Goal: Task Accomplishment & Management: Manage account settings

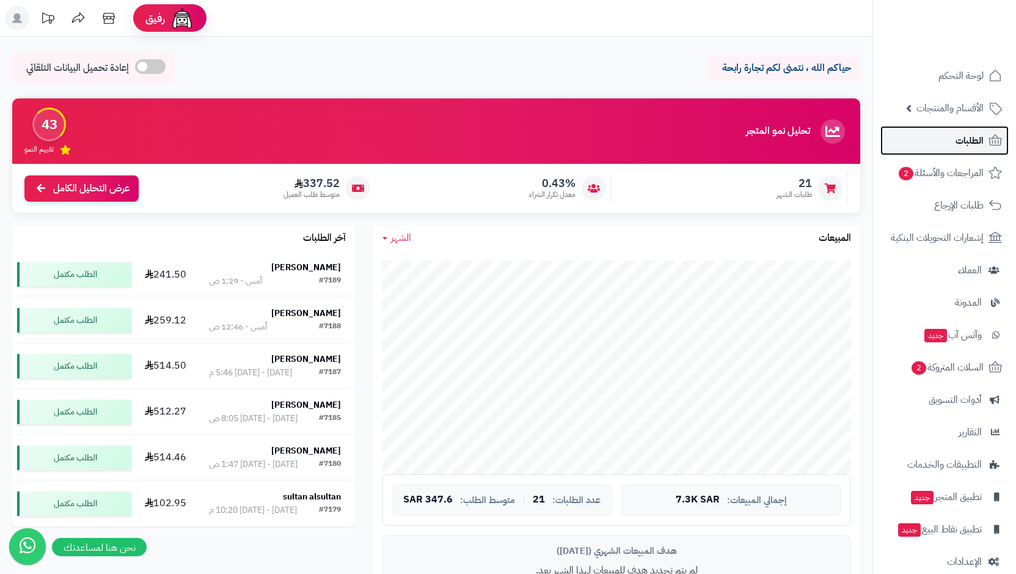
click at [968, 137] on span "الطلبات" at bounding box center [970, 140] width 28 height 17
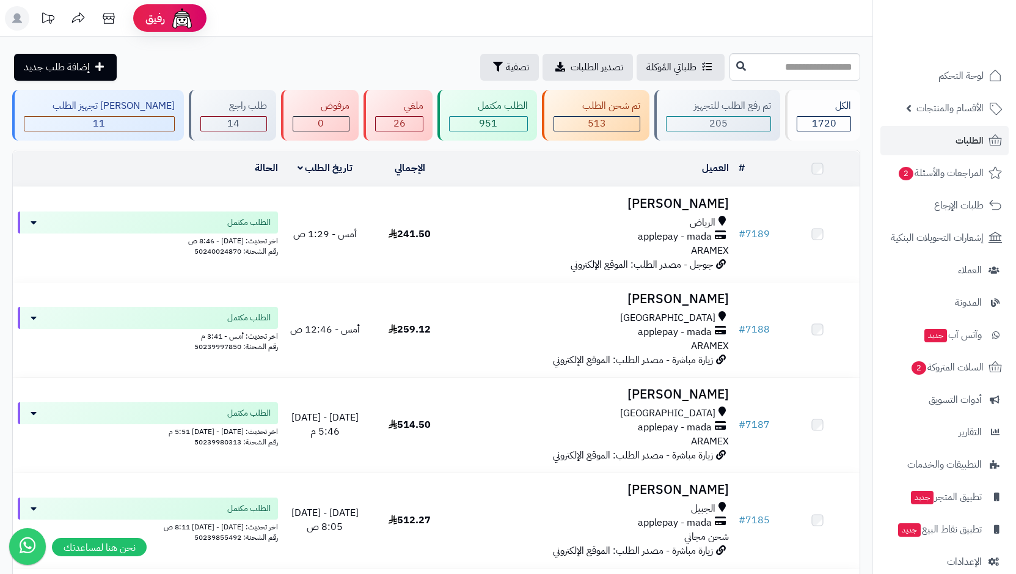
click at [966, 106] on span "الأقسام والمنتجات" at bounding box center [950, 108] width 67 height 17
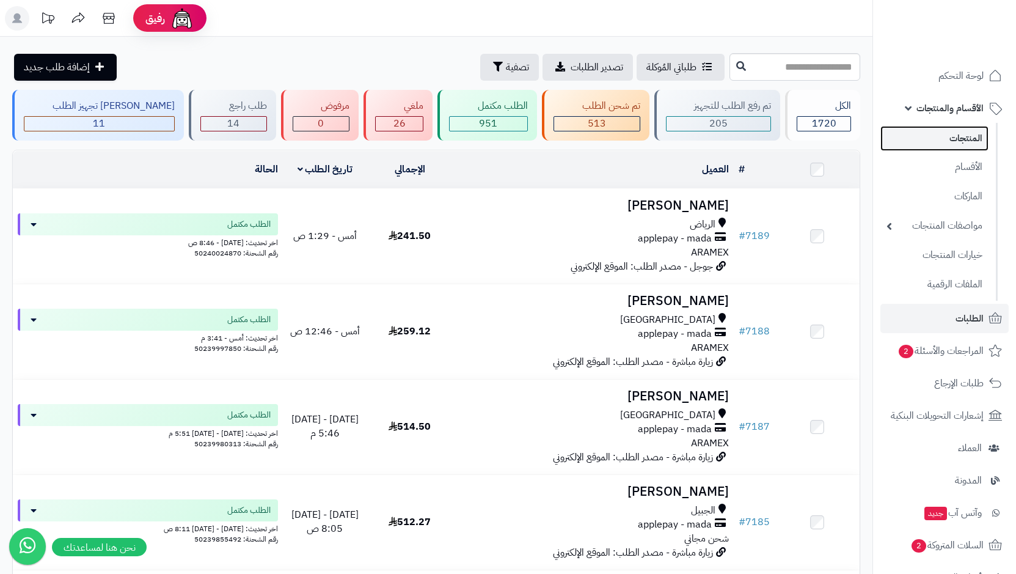
click at [967, 134] on link "المنتجات" at bounding box center [935, 138] width 108 height 25
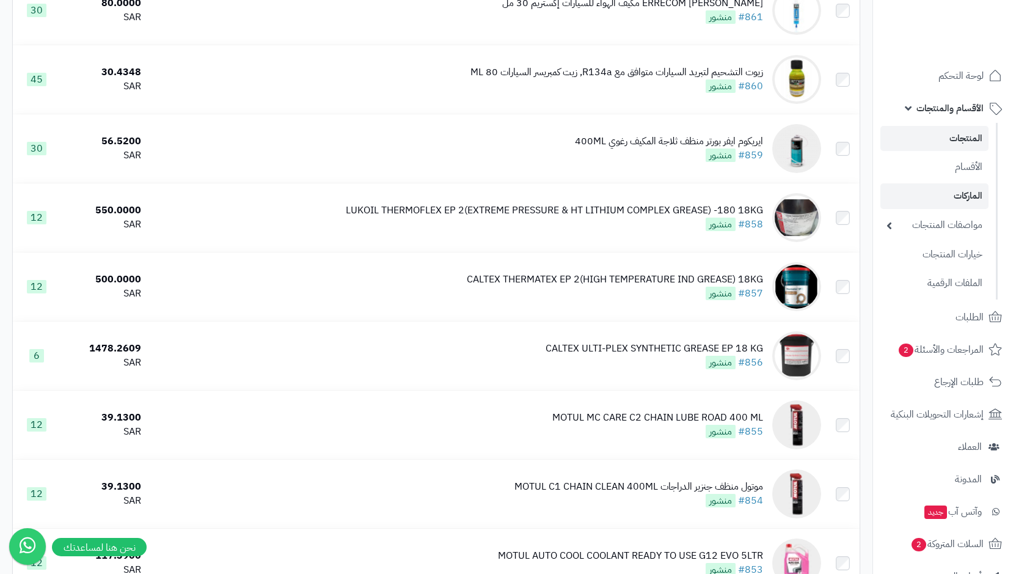
scroll to position [244, 0]
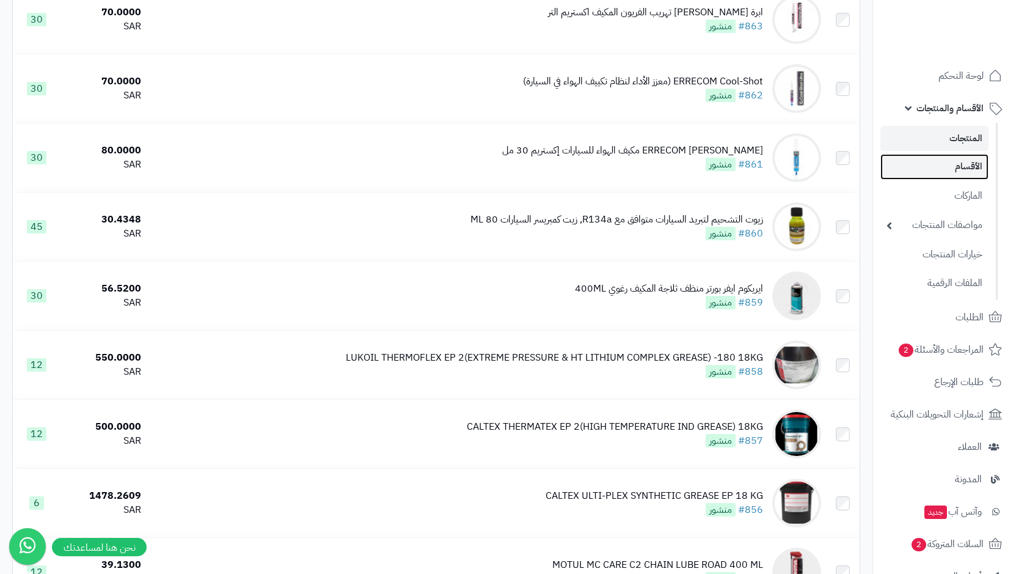
click at [956, 163] on link "الأقسام" at bounding box center [935, 166] width 108 height 25
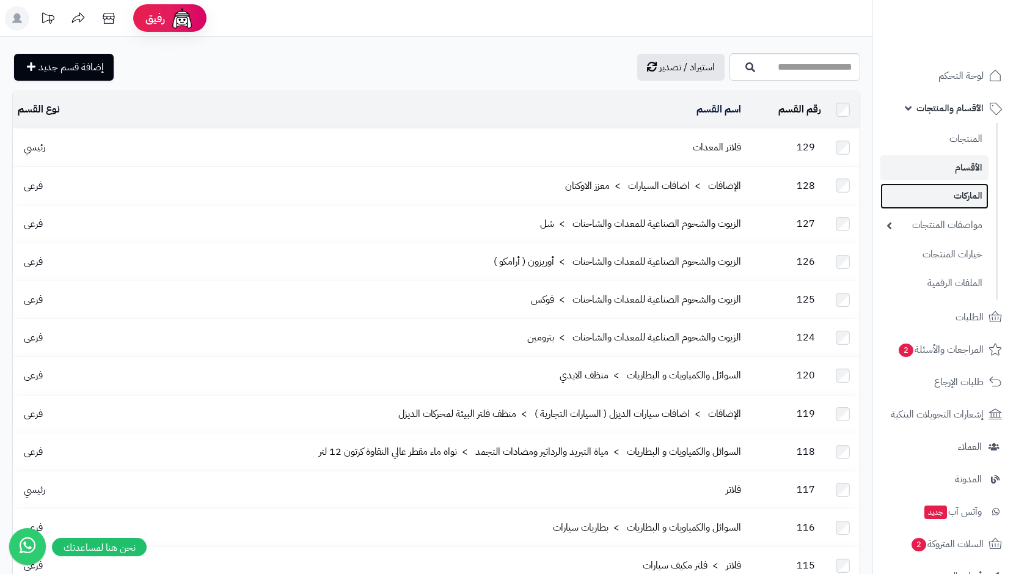
click at [950, 191] on link "الماركات" at bounding box center [935, 195] width 108 height 25
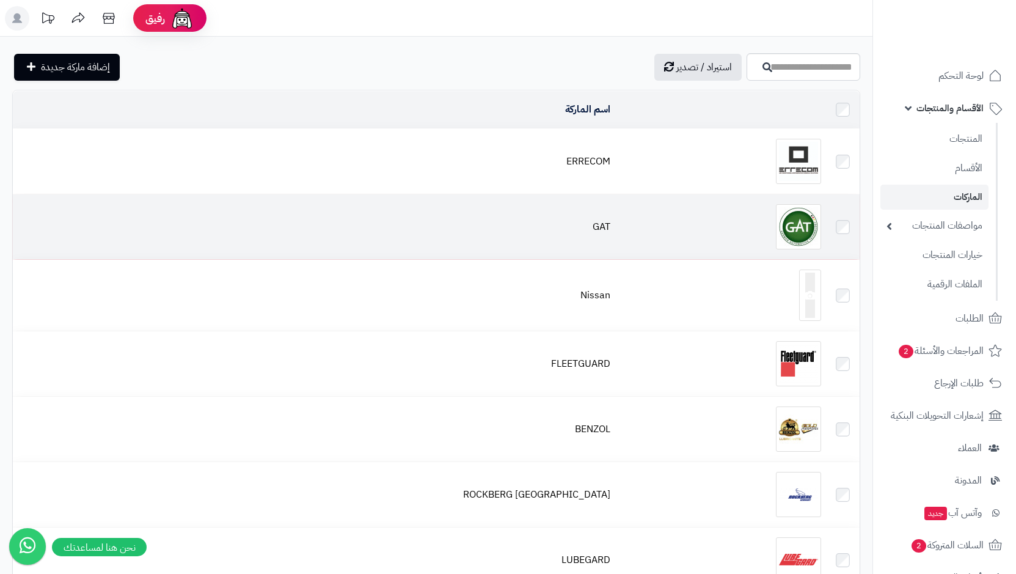
click at [805, 229] on img at bounding box center [798, 226] width 45 height 45
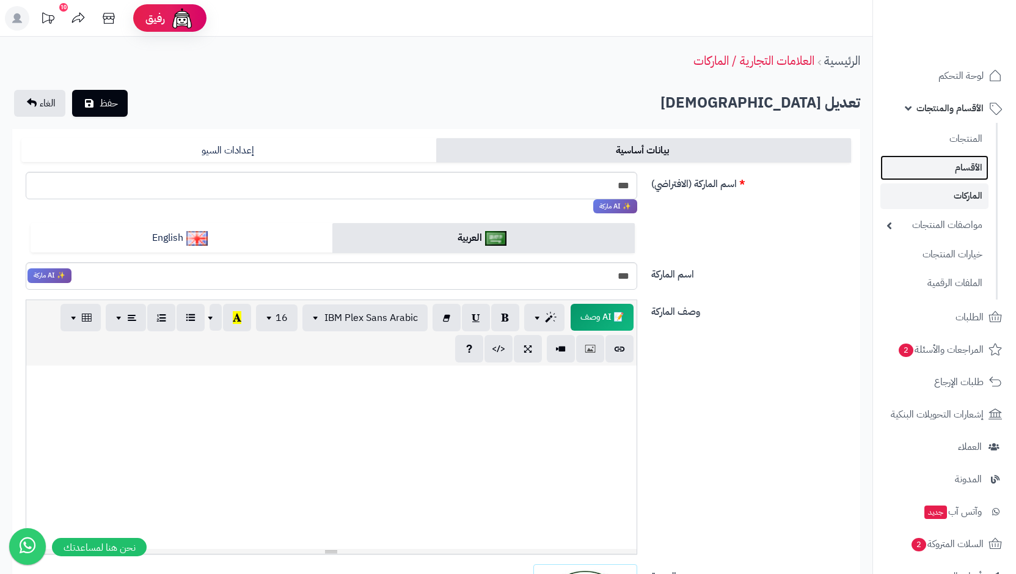
click at [968, 165] on link "الأقسام" at bounding box center [935, 167] width 108 height 25
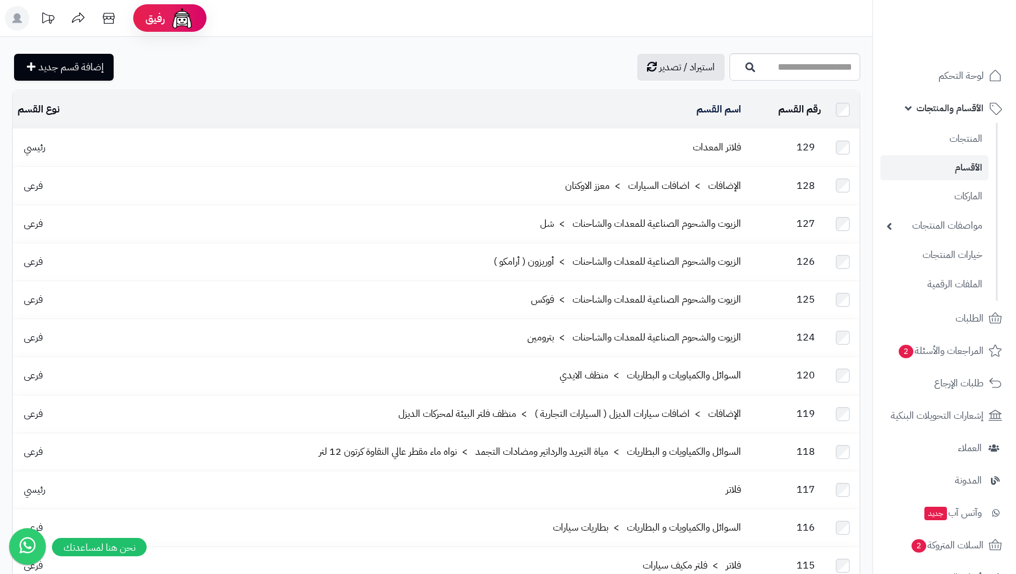
click at [956, 110] on span "الأقسام والمنتجات" at bounding box center [950, 108] width 67 height 17
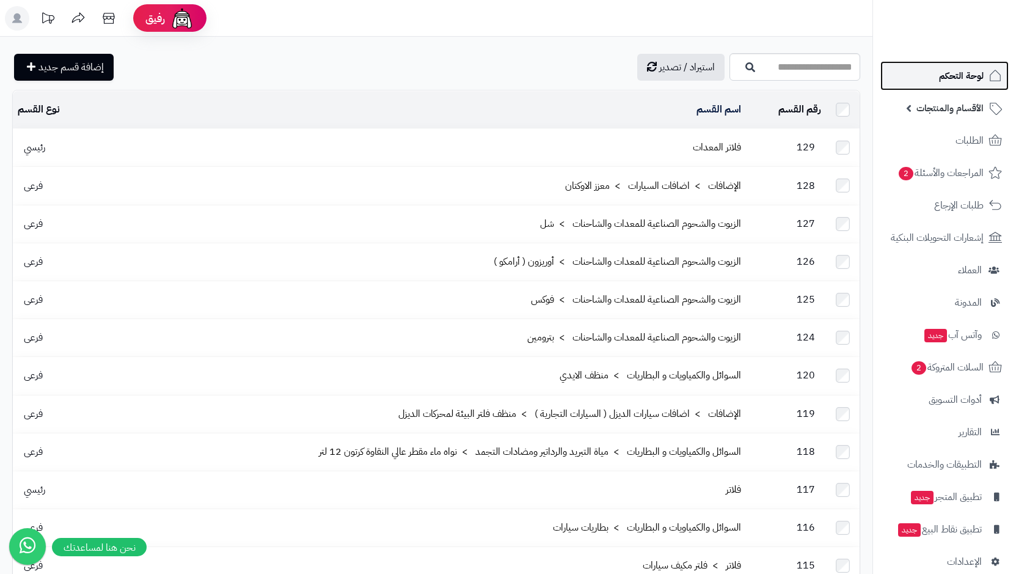
click at [952, 76] on span "لوحة التحكم" at bounding box center [961, 75] width 45 height 17
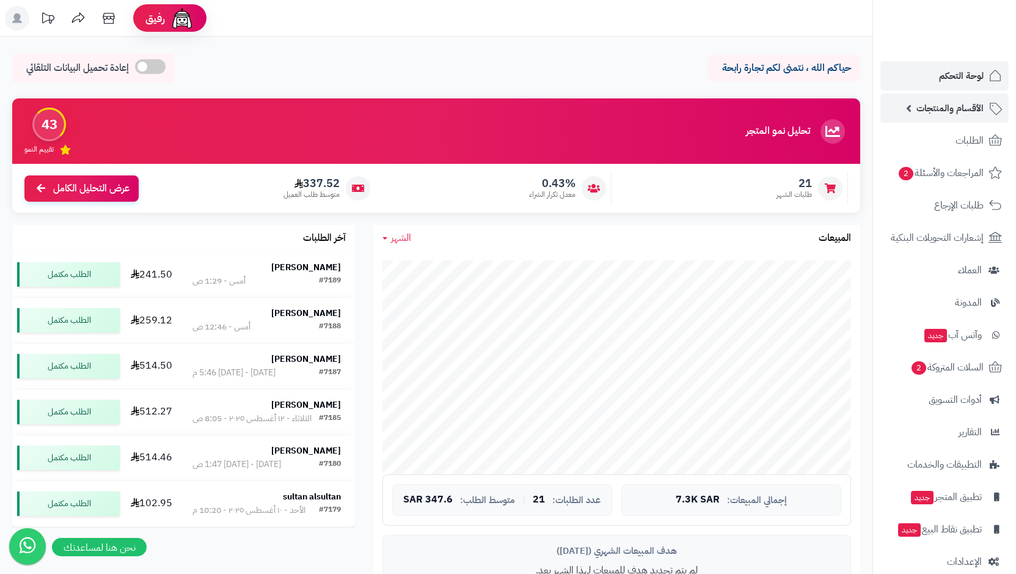
click at [955, 103] on span "الأقسام والمنتجات" at bounding box center [950, 108] width 67 height 17
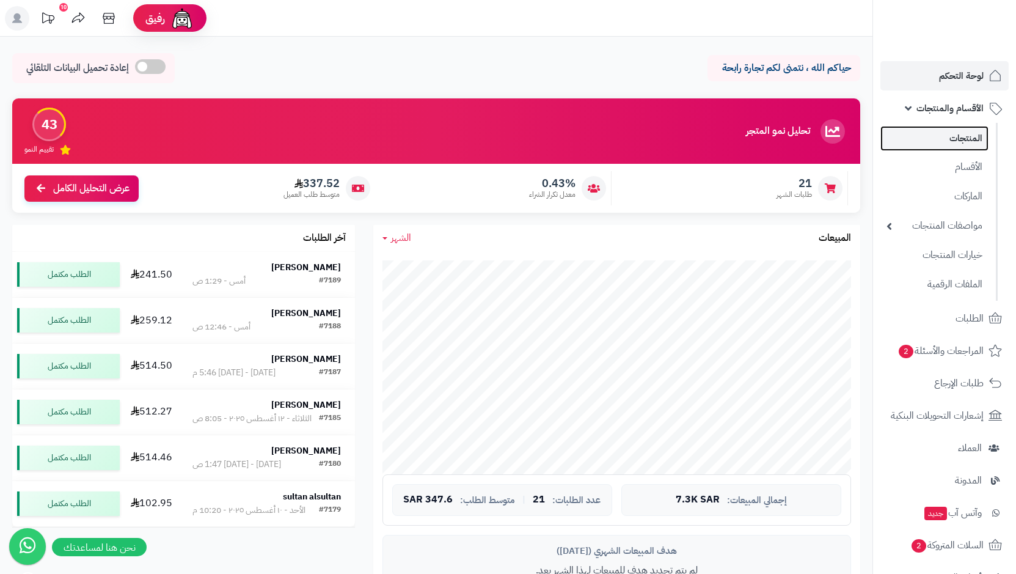
click at [964, 134] on link "المنتجات" at bounding box center [935, 138] width 108 height 25
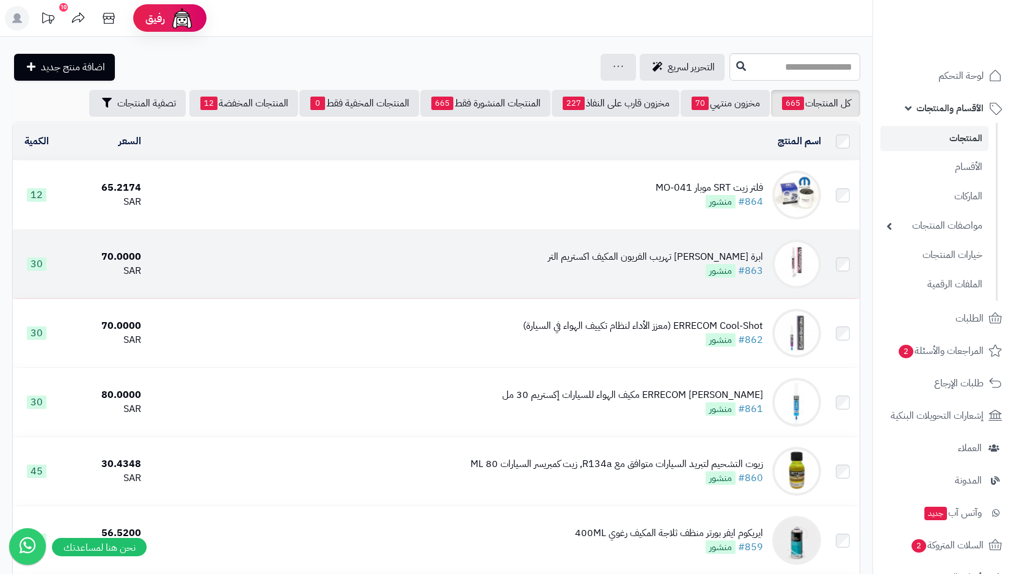
click at [655, 250] on div "ابرة [PERSON_NAME] تهريب الفريون المكيف اكستريم التر" at bounding box center [655, 257] width 215 height 14
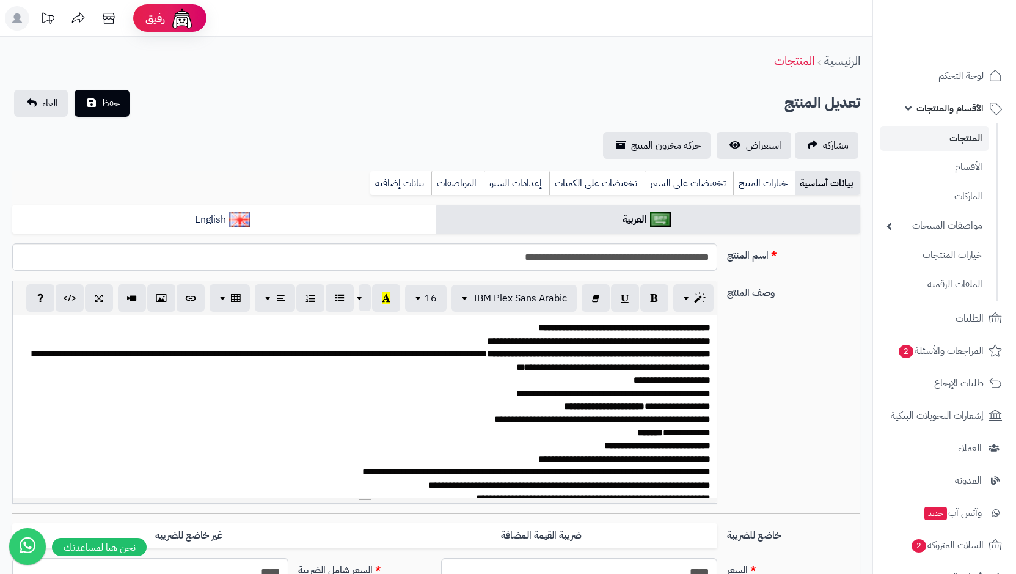
select select
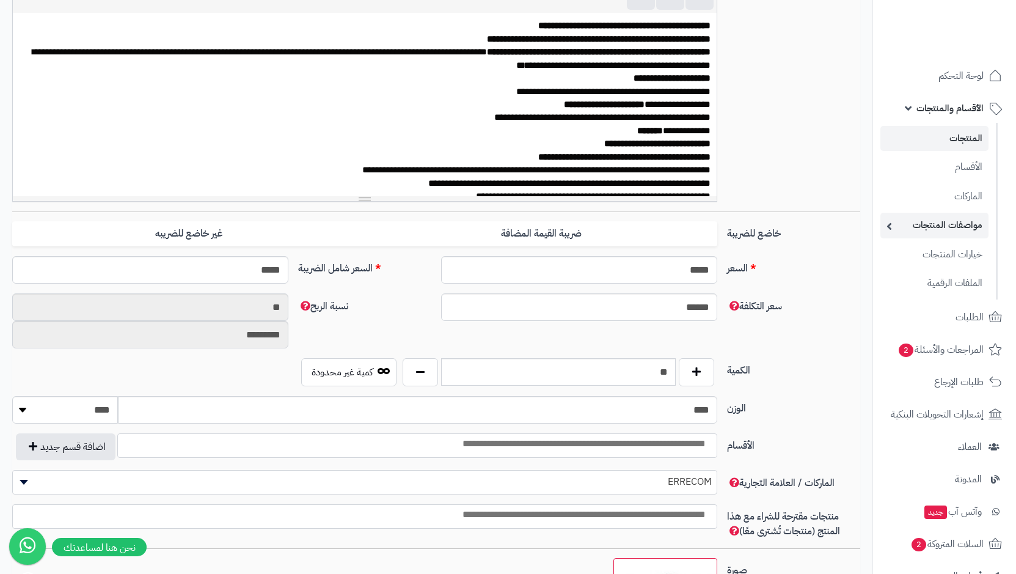
scroll to position [325, 0]
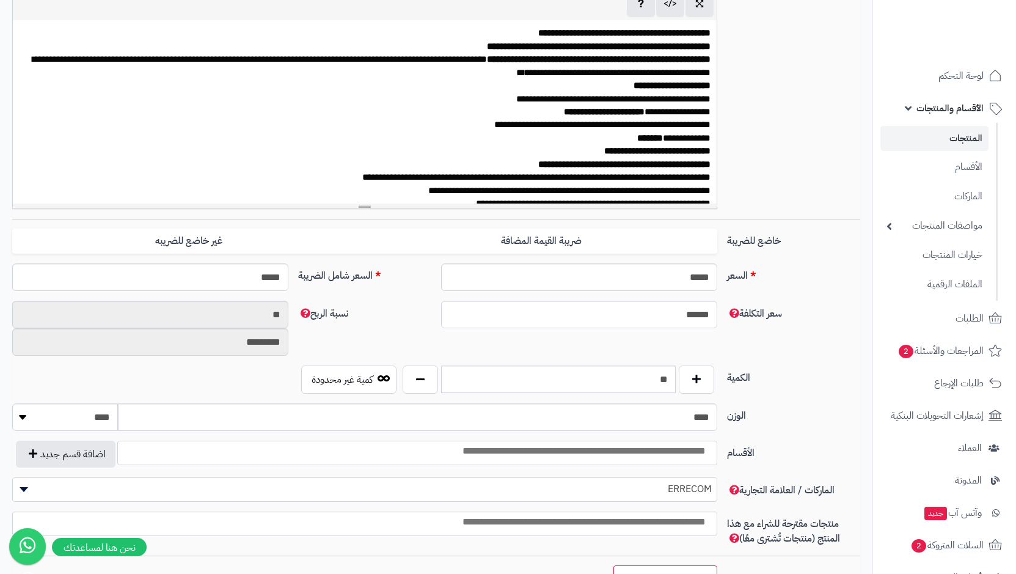
click at [945, 144] on link "المنتجات" at bounding box center [935, 138] width 108 height 25
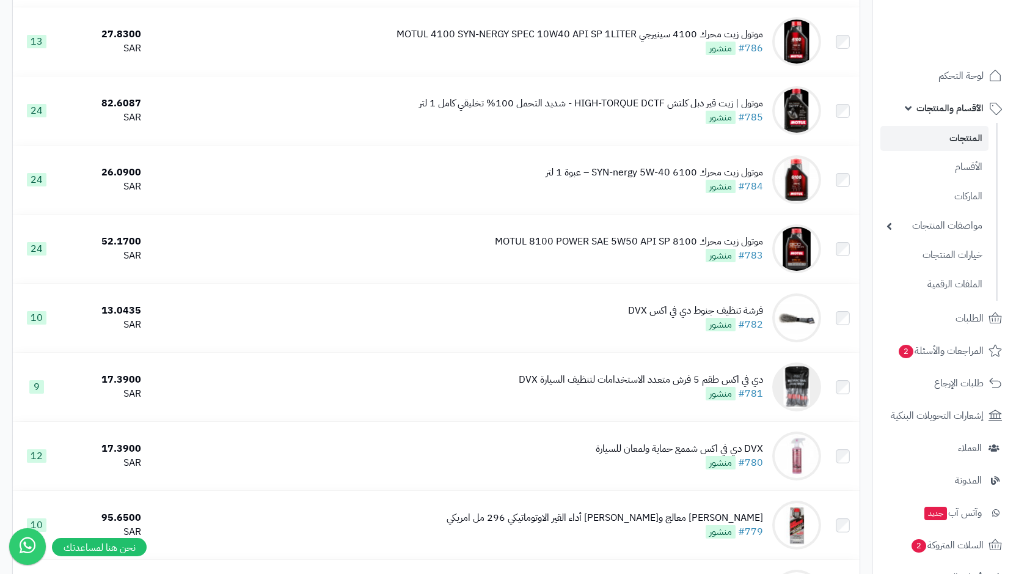
scroll to position [5561, 0]
